Goal: Information Seeking & Learning: Learn about a topic

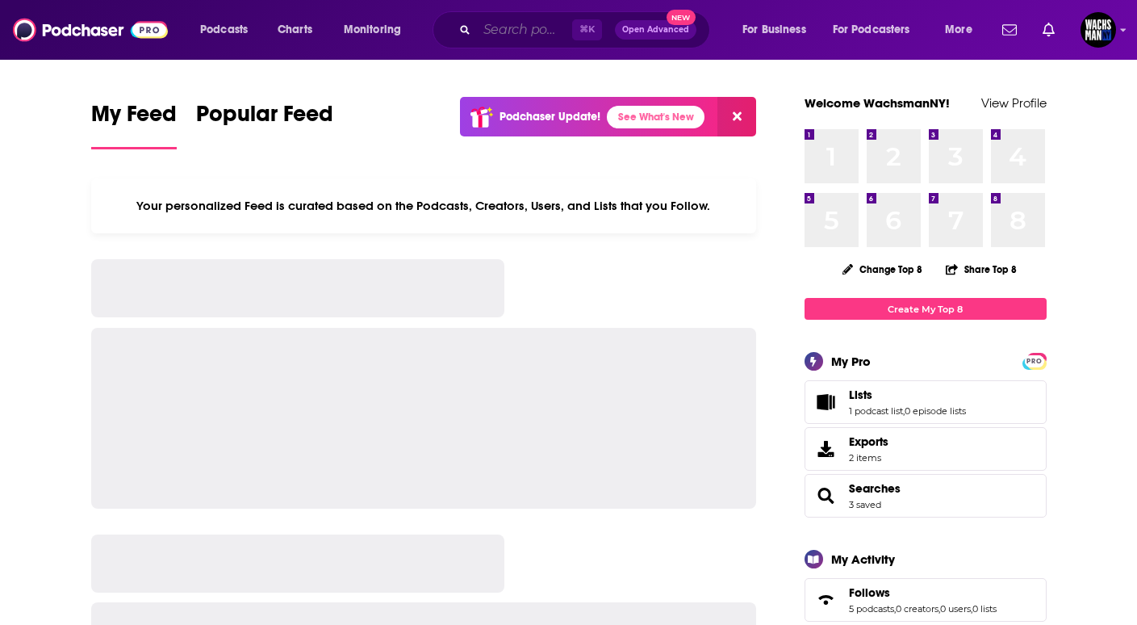
click at [508, 19] on input "Search podcasts, credits, & more..." at bounding box center [524, 30] width 95 height 26
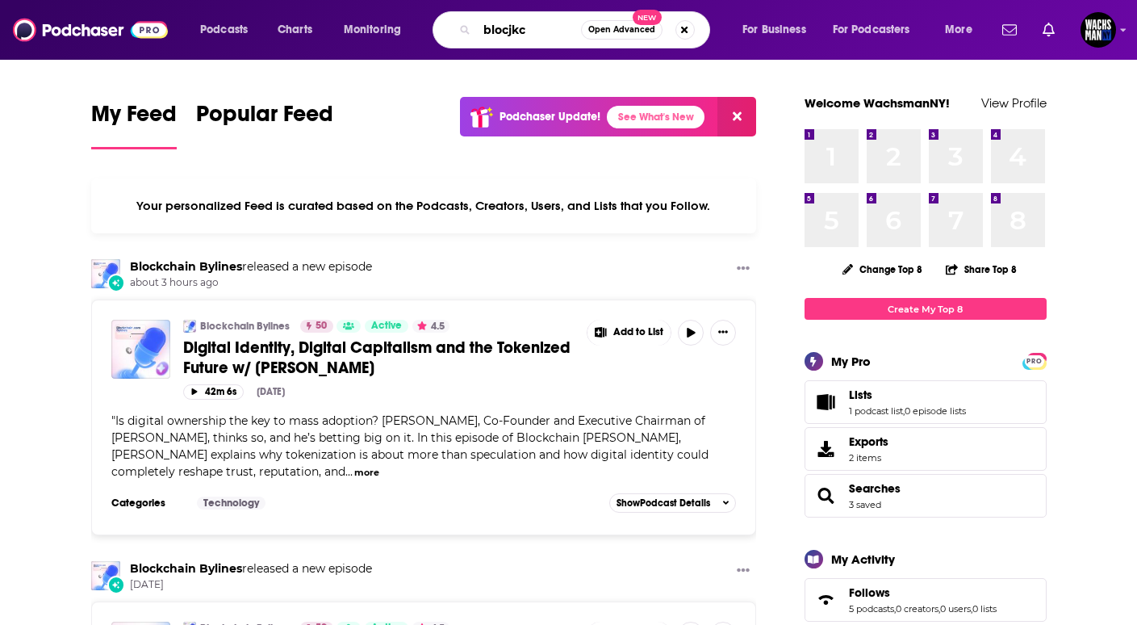
type input "blocjkc"
click at [249, 324] on link "Blockchain Bylines" at bounding box center [245, 326] width 90 height 13
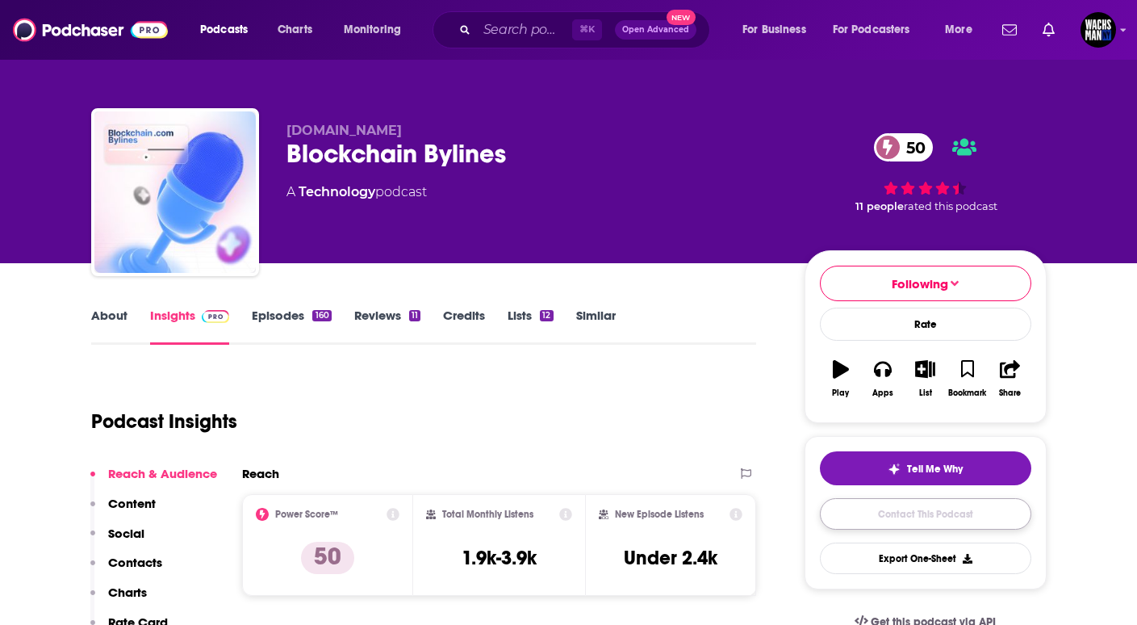
click at [856, 507] on link "Contact This Podcast" at bounding box center [925, 513] width 211 height 31
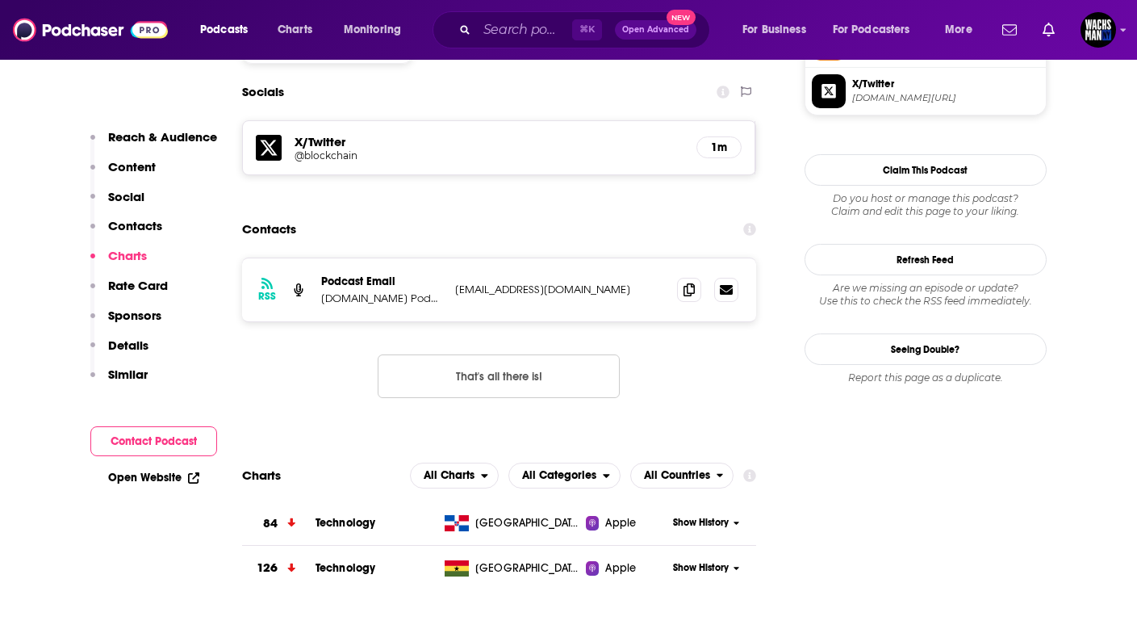
scroll to position [1386, 0]
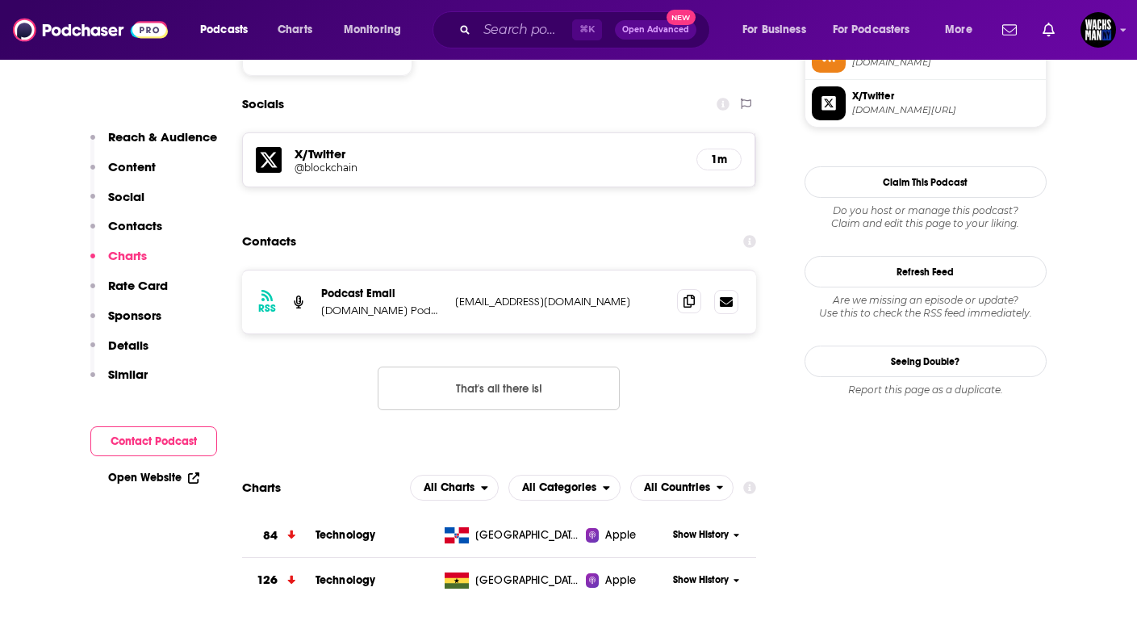
click at [695, 289] on span at bounding box center [689, 301] width 24 height 24
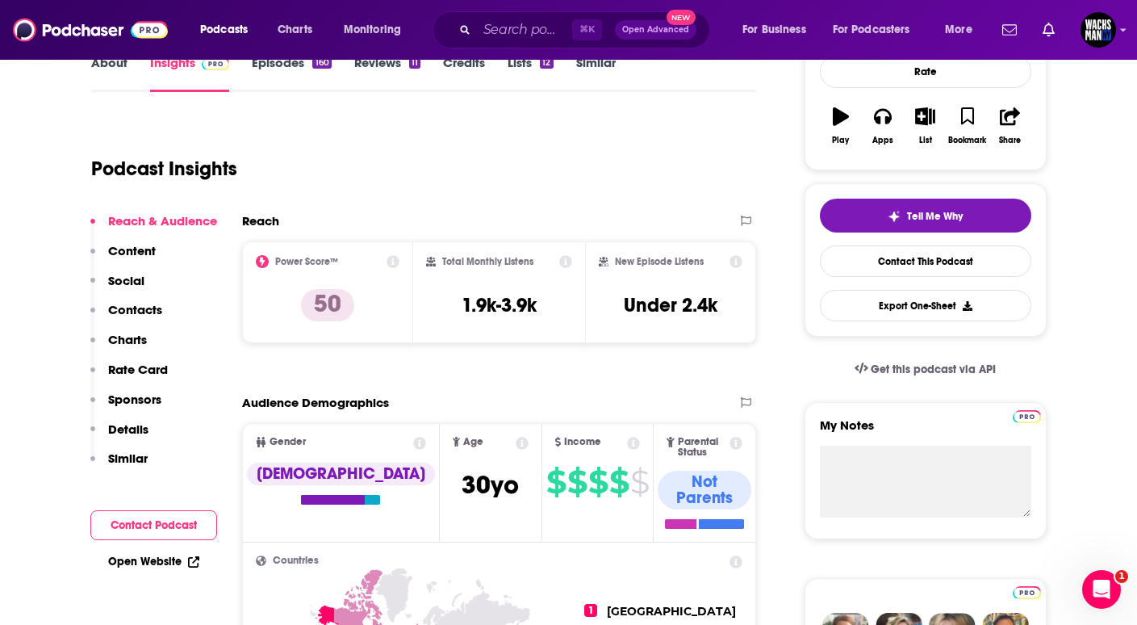
scroll to position [0, 0]
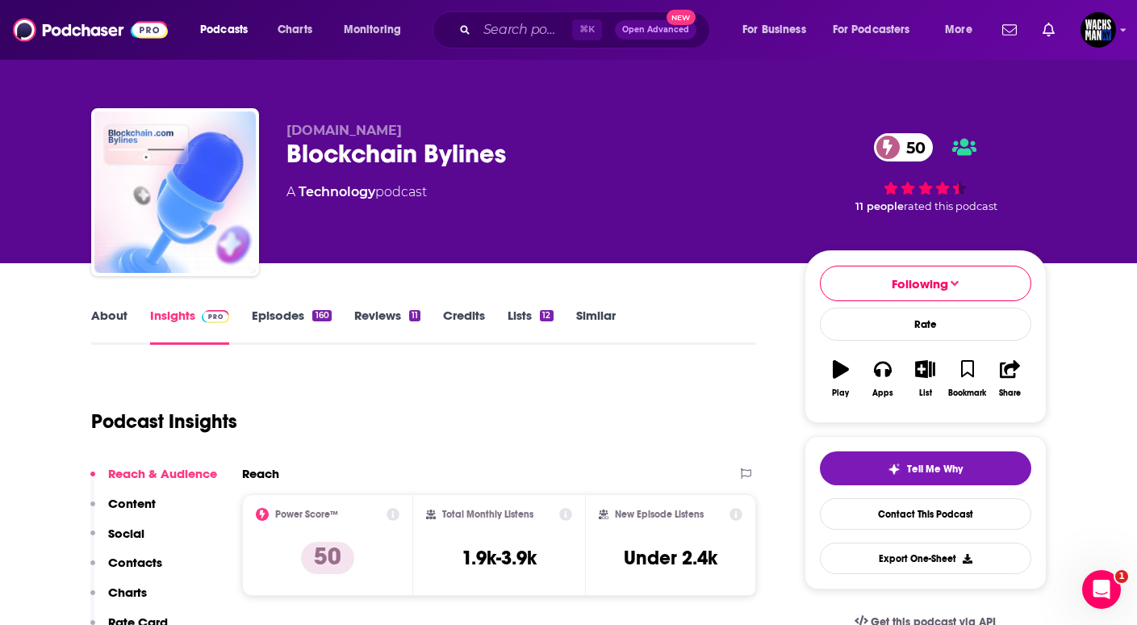
click at [123, 312] on link "About" at bounding box center [109, 325] width 36 height 37
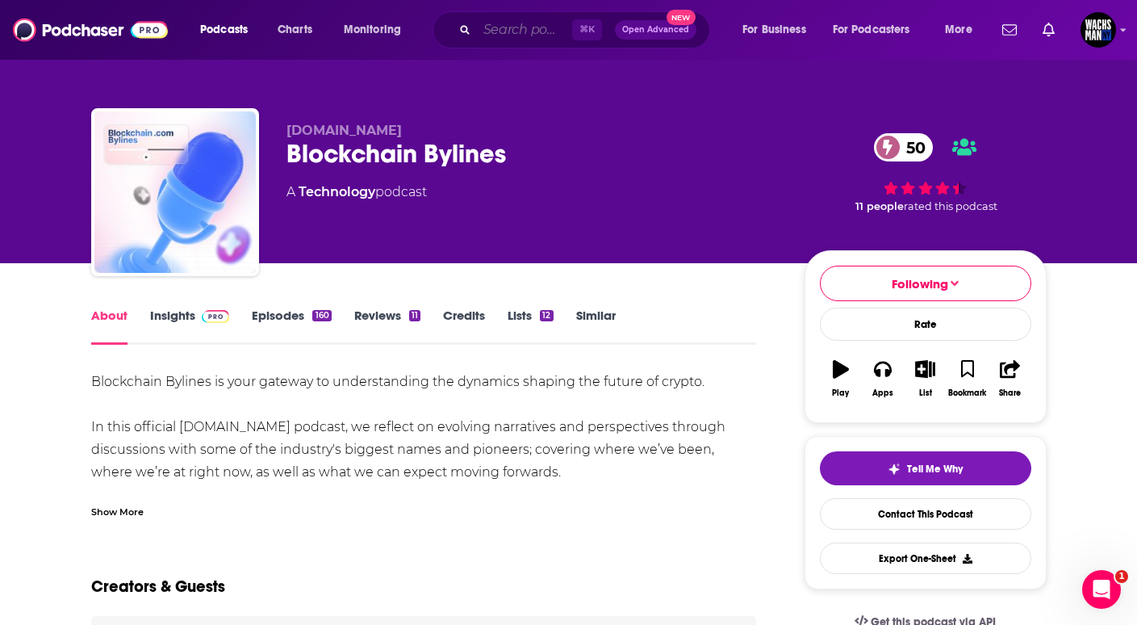
click at [512, 31] on input "Search podcasts, credits, & more..." at bounding box center [524, 30] width 95 height 26
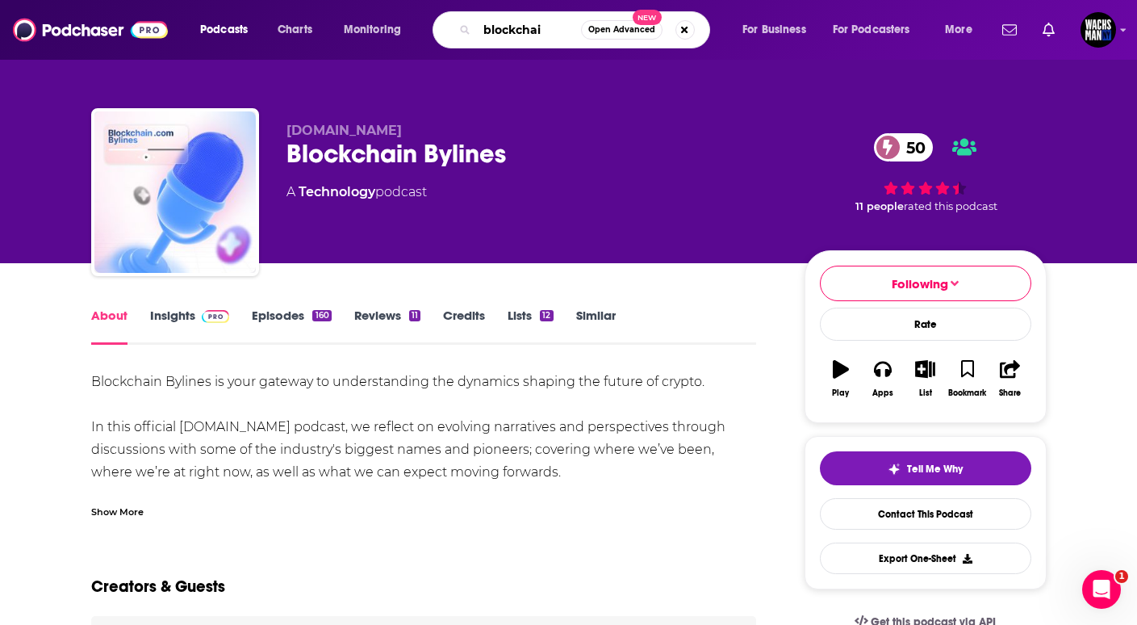
type input "blockchain"
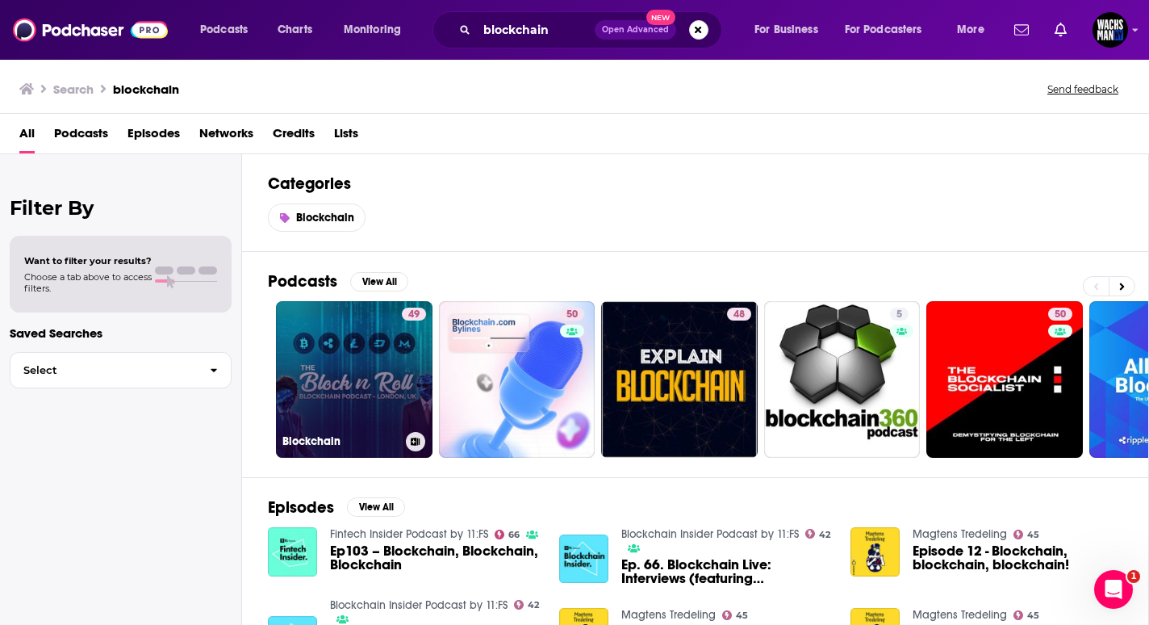
click at [352, 354] on link "49 Blockchain" at bounding box center [354, 379] width 157 height 157
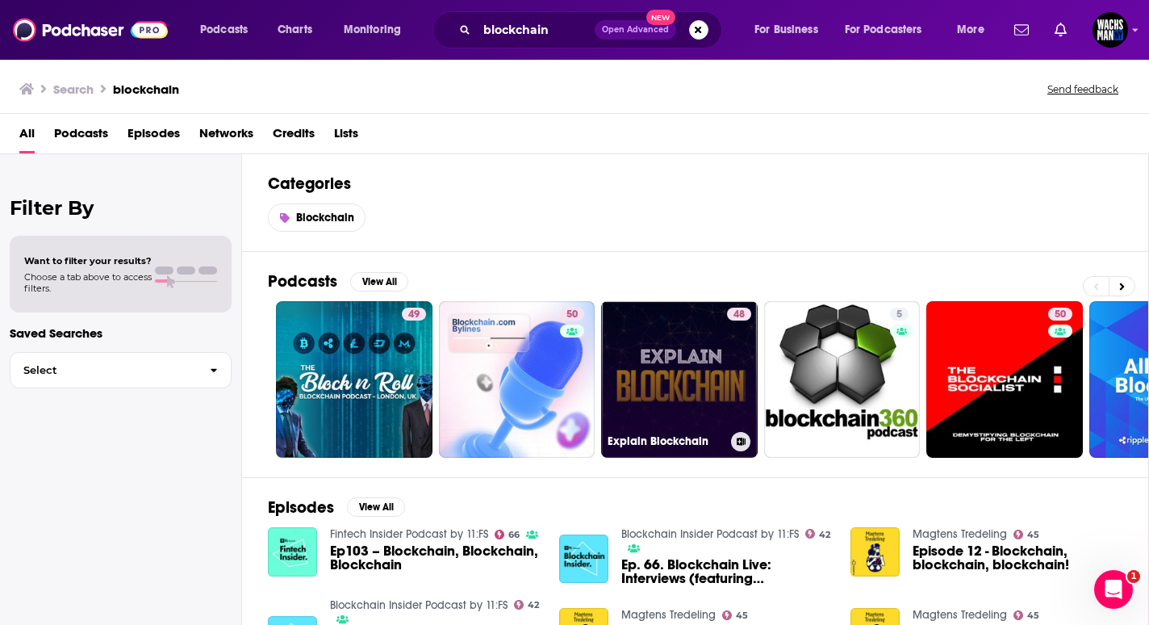
click at [671, 381] on link "48 Explain Blockchain" at bounding box center [679, 379] width 157 height 157
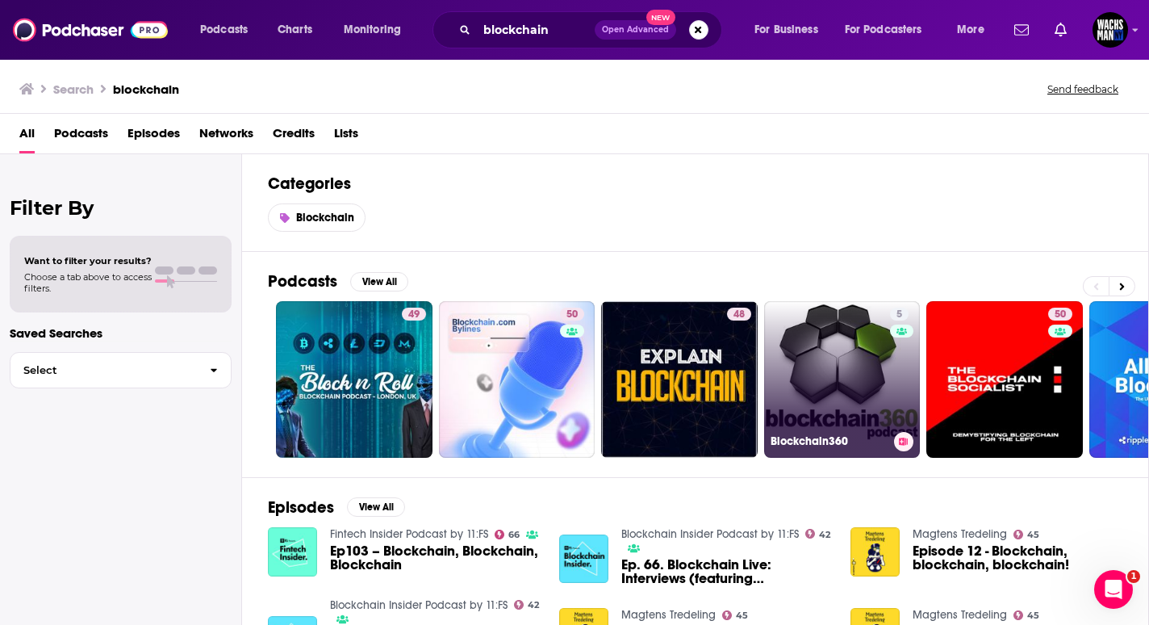
click at [868, 372] on link "5 Blockchain360" at bounding box center [842, 379] width 157 height 157
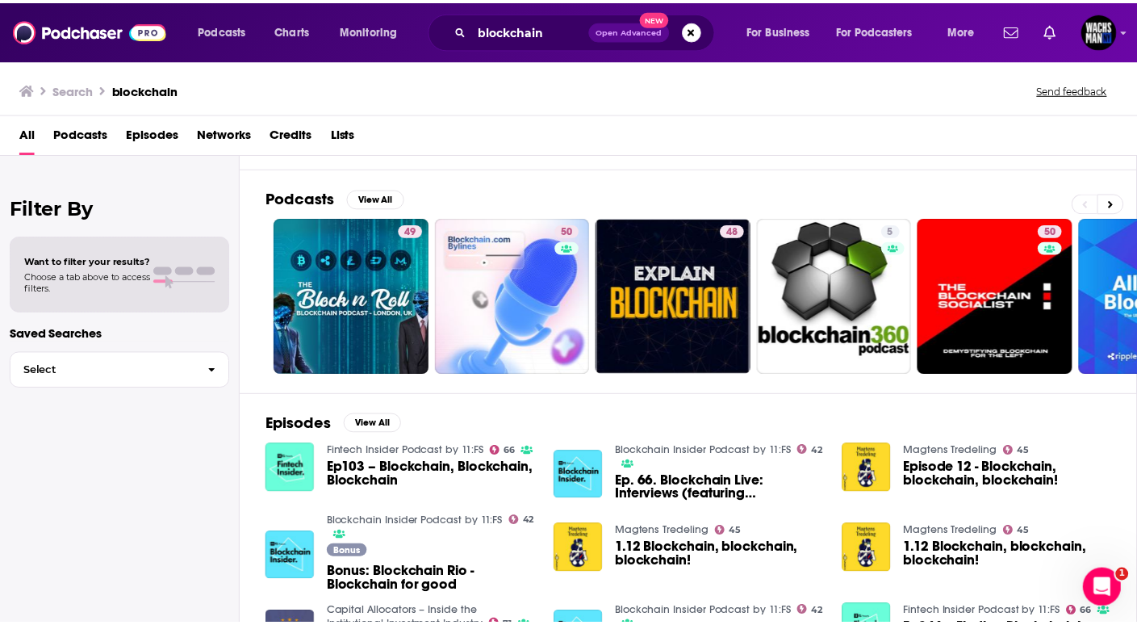
scroll to position [88, 0]
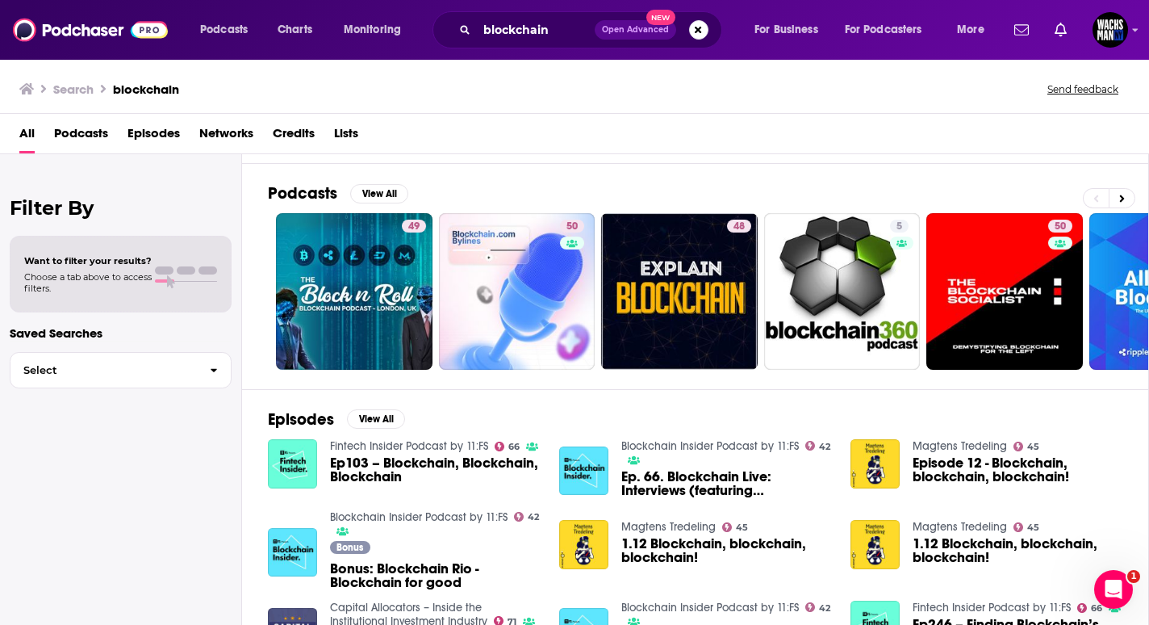
click at [405, 449] on link "Fintech Insider Podcast by 11:FS" at bounding box center [409, 446] width 158 height 14
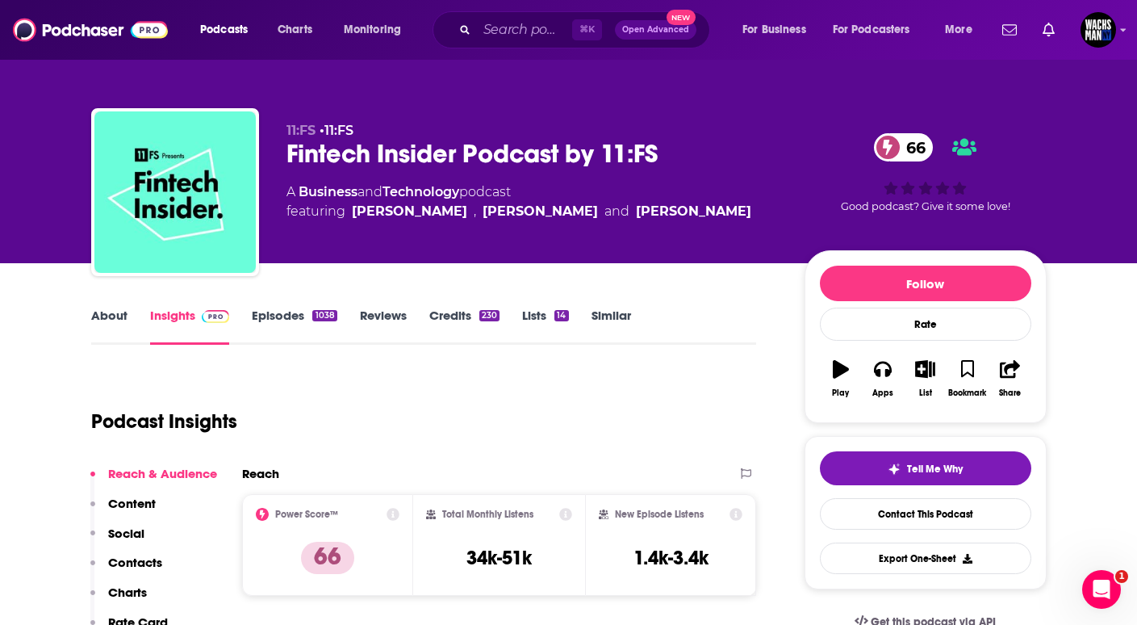
click at [101, 311] on link "About" at bounding box center [109, 325] width 36 height 37
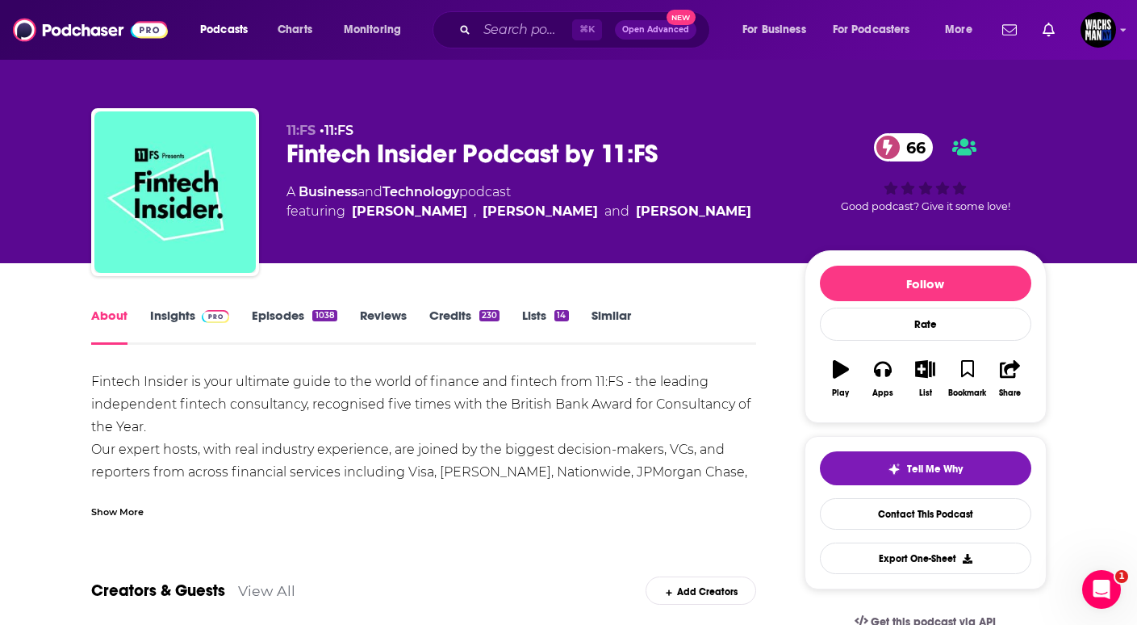
click at [429, 153] on div "Fintech Insider Podcast by 11:FS 66" at bounding box center [532, 153] width 492 height 31
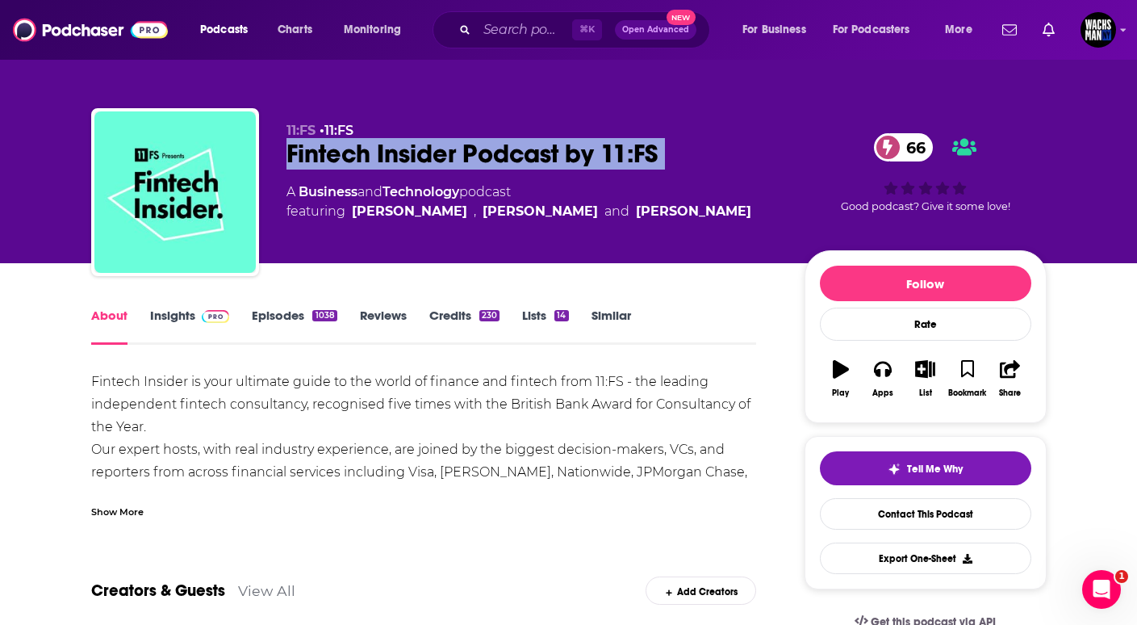
click at [429, 153] on div "Fintech Insider Podcast by 11:FS 66" at bounding box center [532, 153] width 492 height 31
copy div "Fintech Insider Podcast by 11:FS 66"
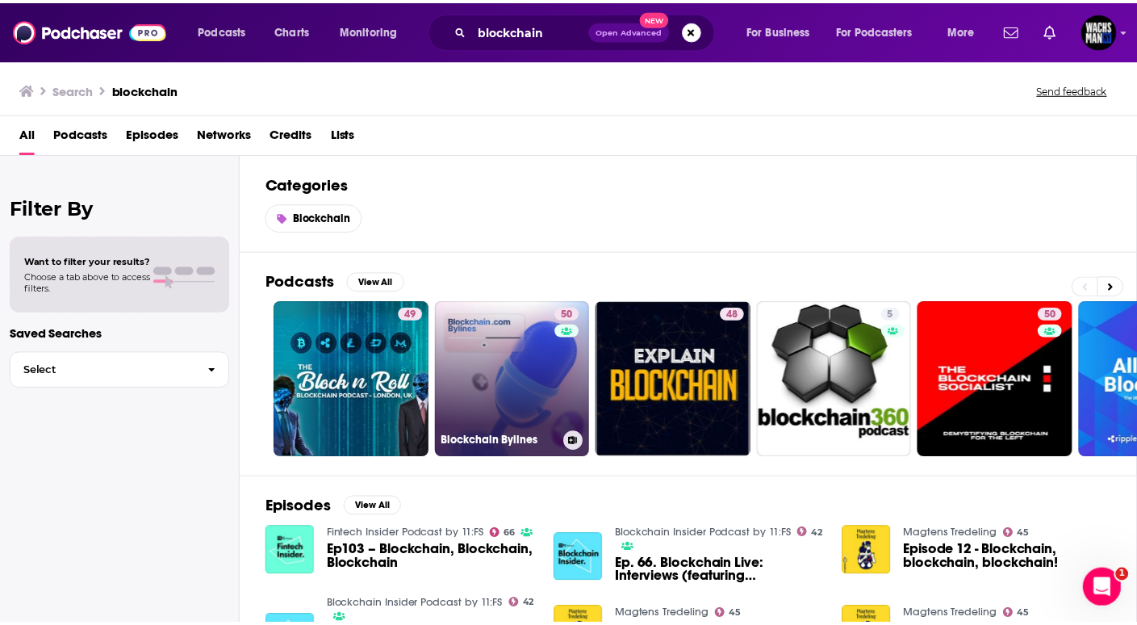
scroll to position [119, 0]
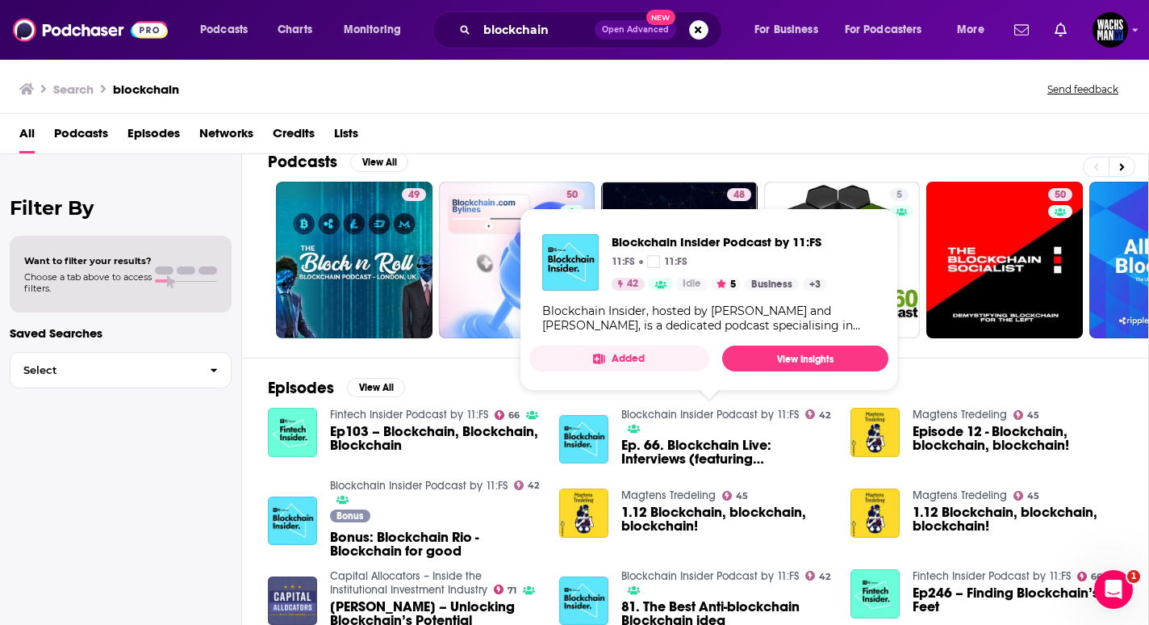
click at [675, 410] on link "Blockchain Insider Podcast by 11:FS" at bounding box center [710, 415] width 178 height 14
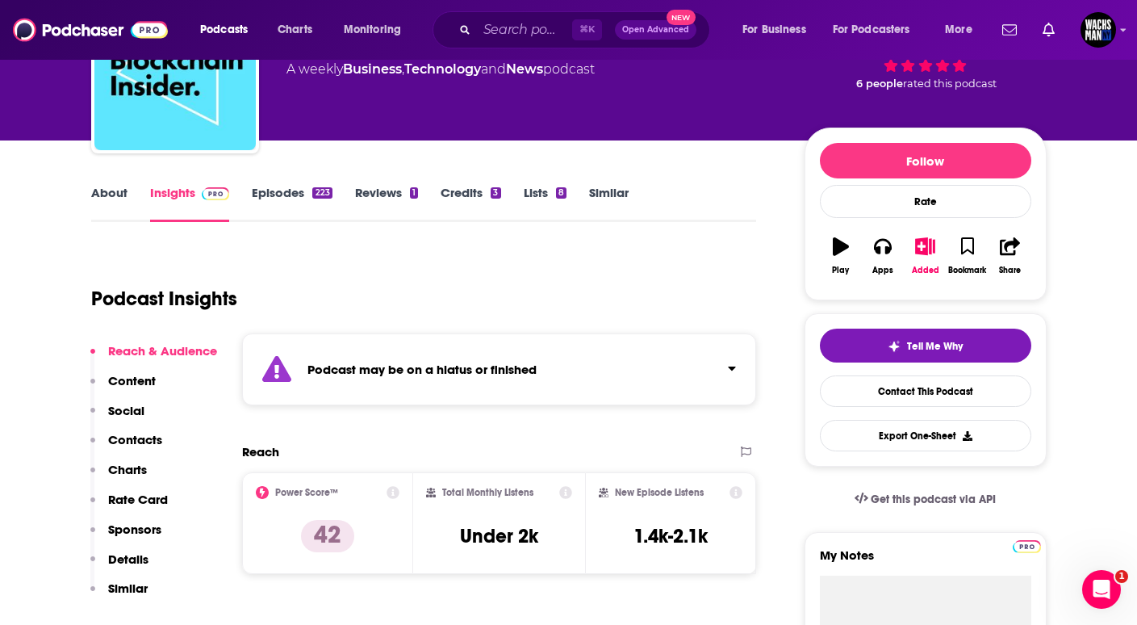
scroll to position [123, 0]
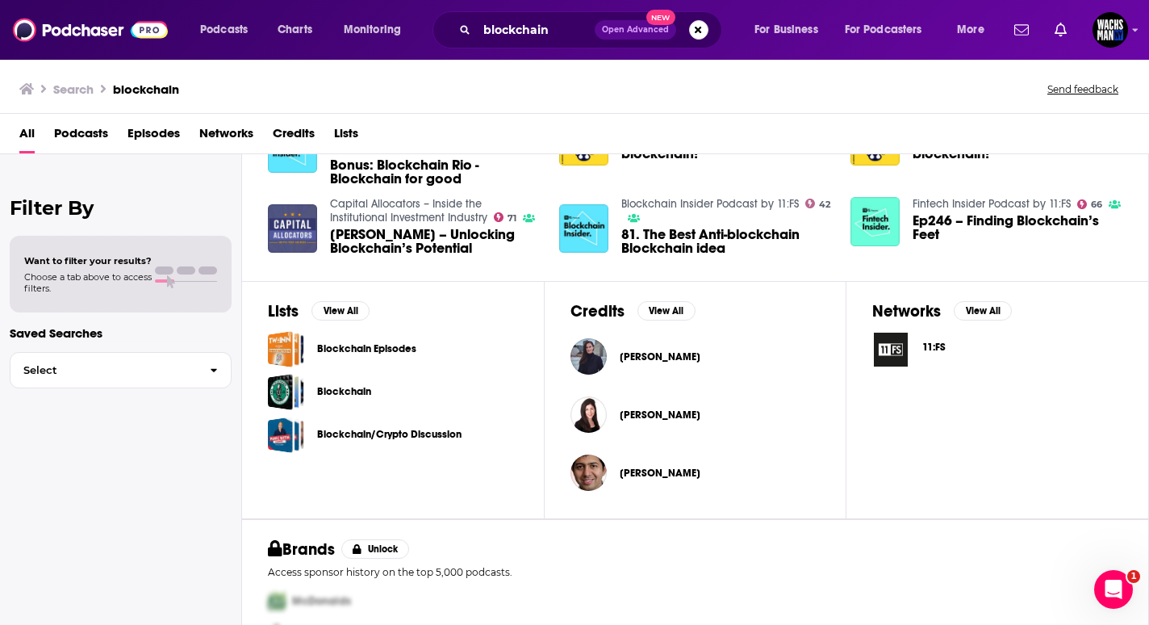
scroll to position [541, 0]
